Goal: Task Accomplishment & Management: Complete application form

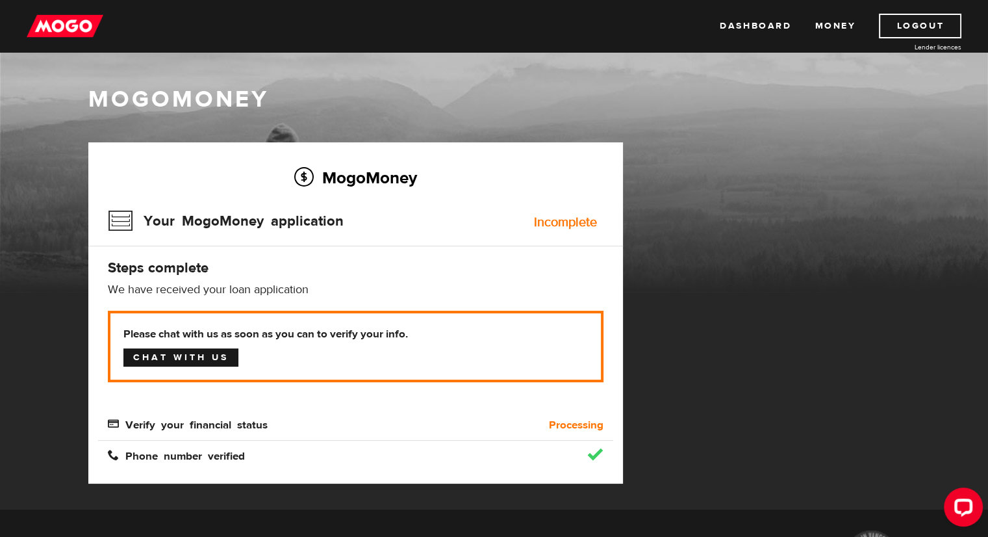
click at [182, 357] on link "Chat with us" at bounding box center [180, 357] width 115 height 18
click at [740, 18] on link "Dashboard" at bounding box center [755, 26] width 71 height 25
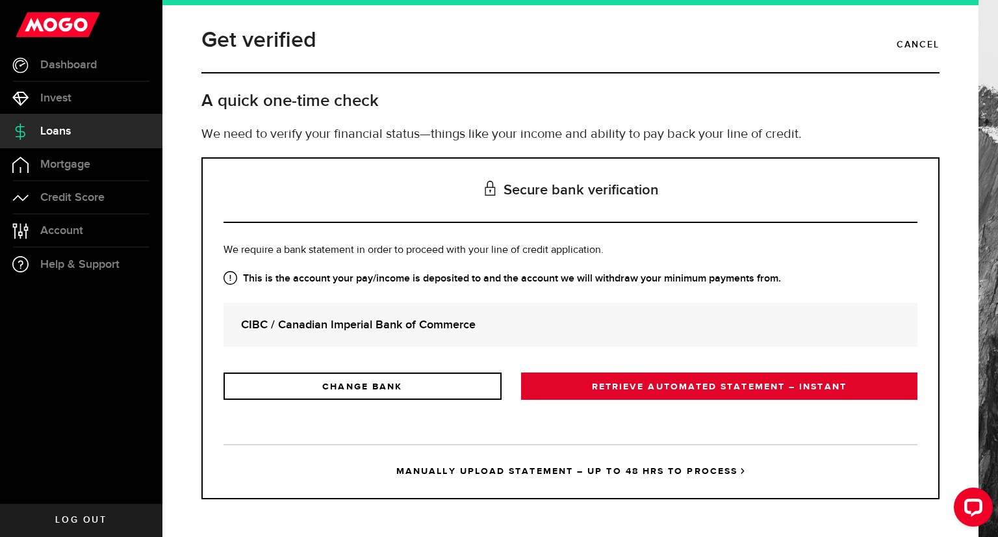
click at [645, 393] on link "RETRIEVE AUTOMATED STATEMENT – INSTANT" at bounding box center [719, 385] width 396 height 27
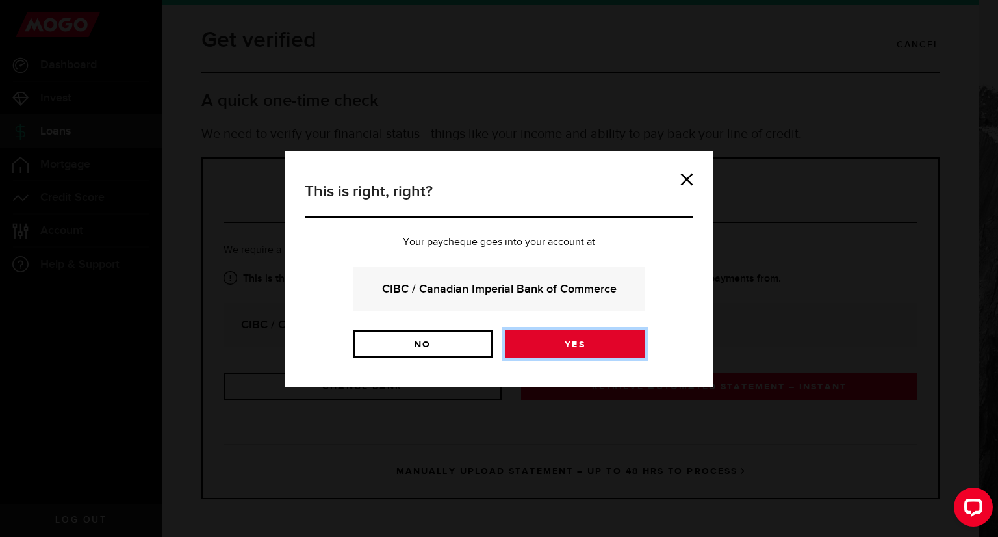
click at [574, 336] on link "Yes" at bounding box center [574, 343] width 139 height 27
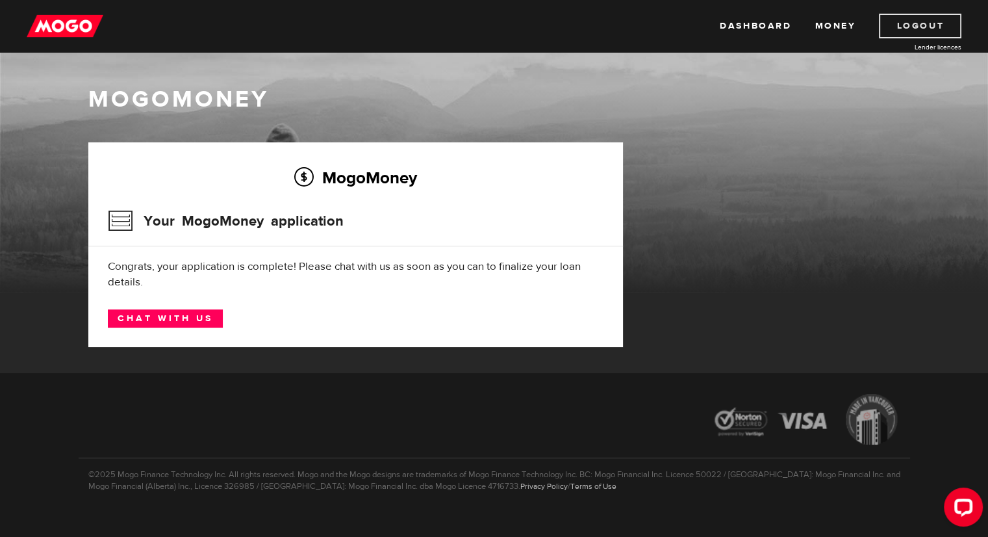
click at [905, 27] on link "Logout" at bounding box center [920, 26] width 82 height 25
